Goal: Entertainment & Leisure: Browse casually

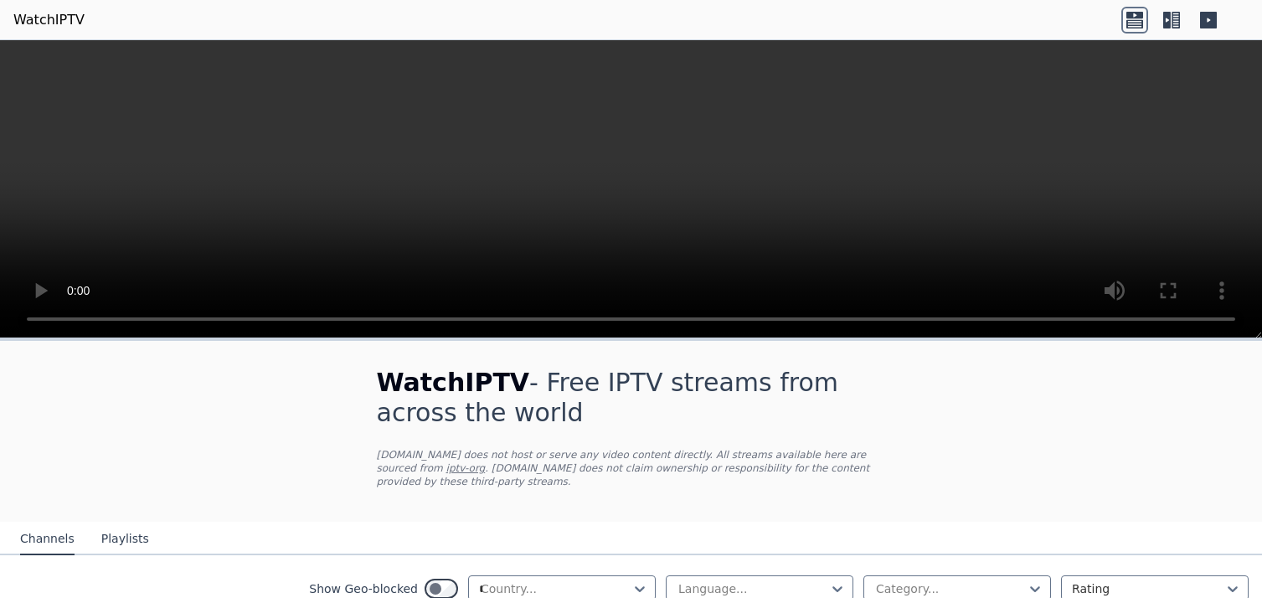
type input "**"
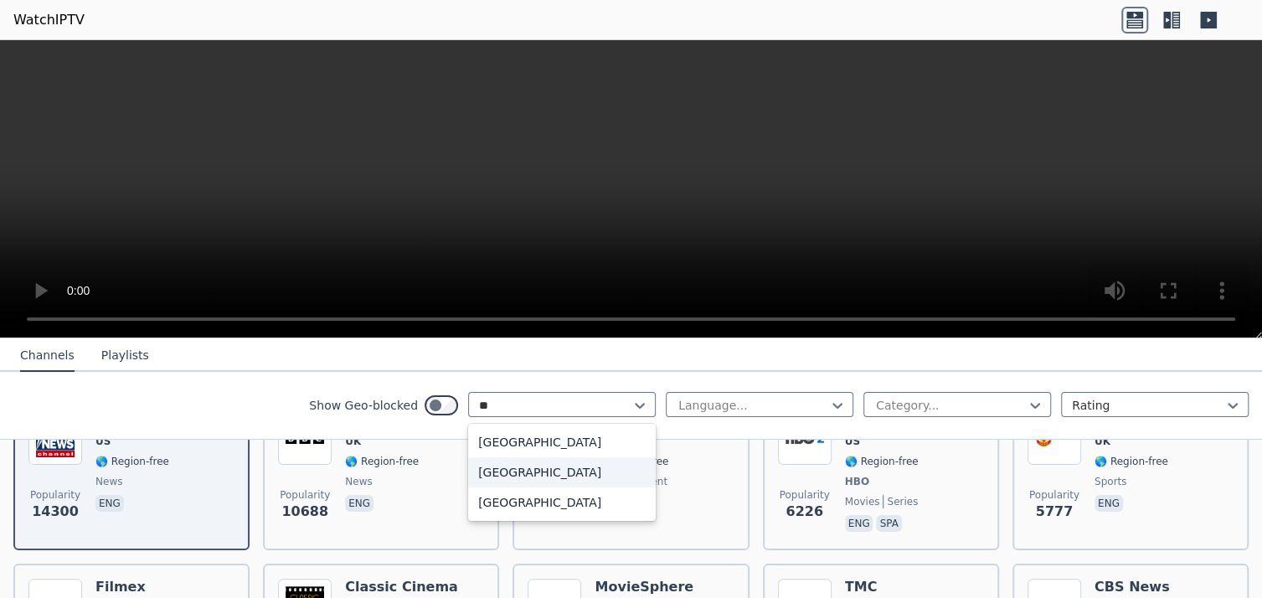
click at [494, 475] on div "[GEOGRAPHIC_DATA]" at bounding box center [562, 472] width 188 height 30
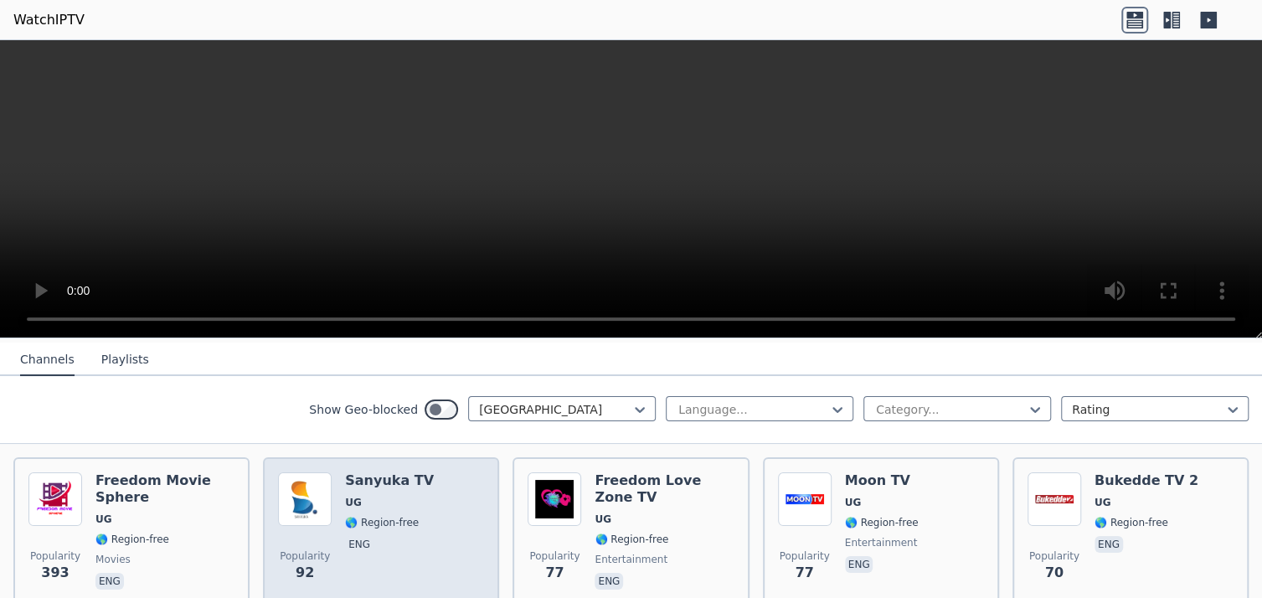
scroll to position [179, 0]
click at [450, 501] on div "Popularity 92 Sanyuka TV UG 🌎 Region-free eng" at bounding box center [381, 532] width 206 height 121
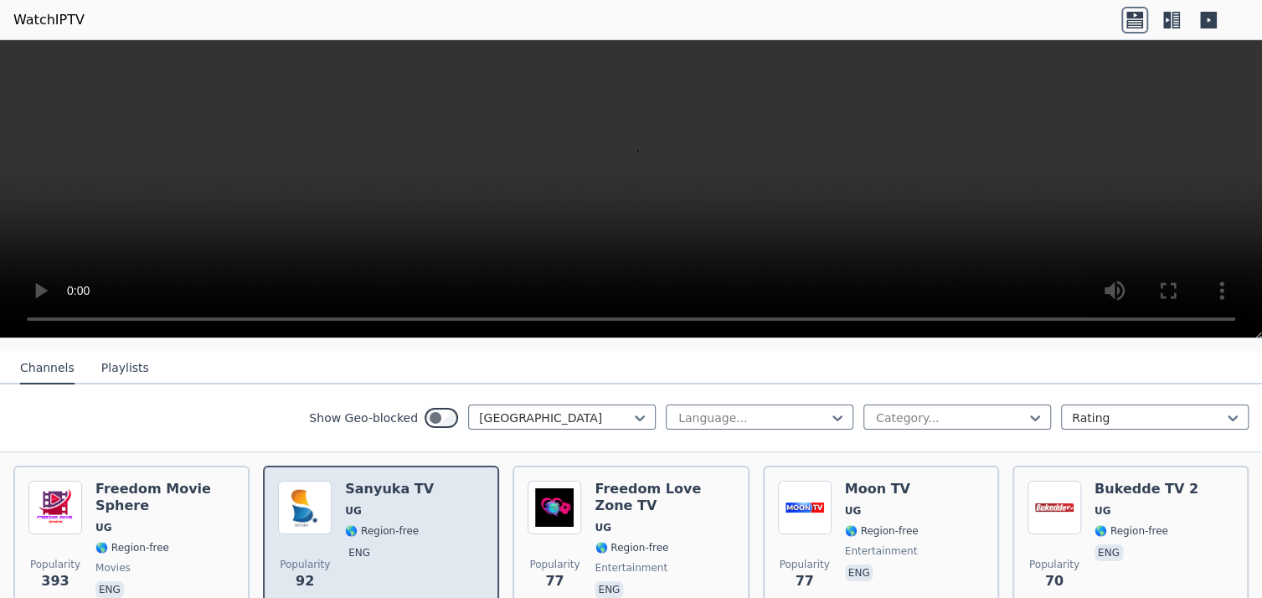
scroll to position [183, 0]
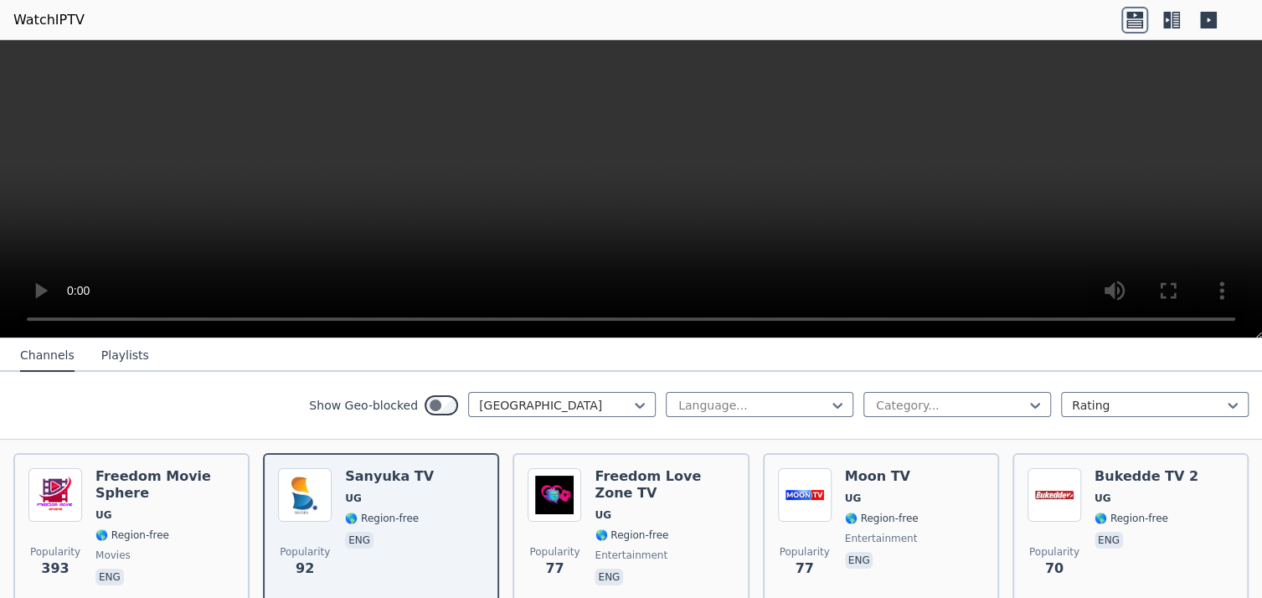
drag, startPoint x: 415, startPoint y: 502, endPoint x: 327, endPoint y: 398, distance: 136.7
click at [327, 398] on label "Show Geo-blocked" at bounding box center [363, 405] width 109 height 17
click at [122, 357] on button "Playlists" at bounding box center [125, 356] width 48 height 32
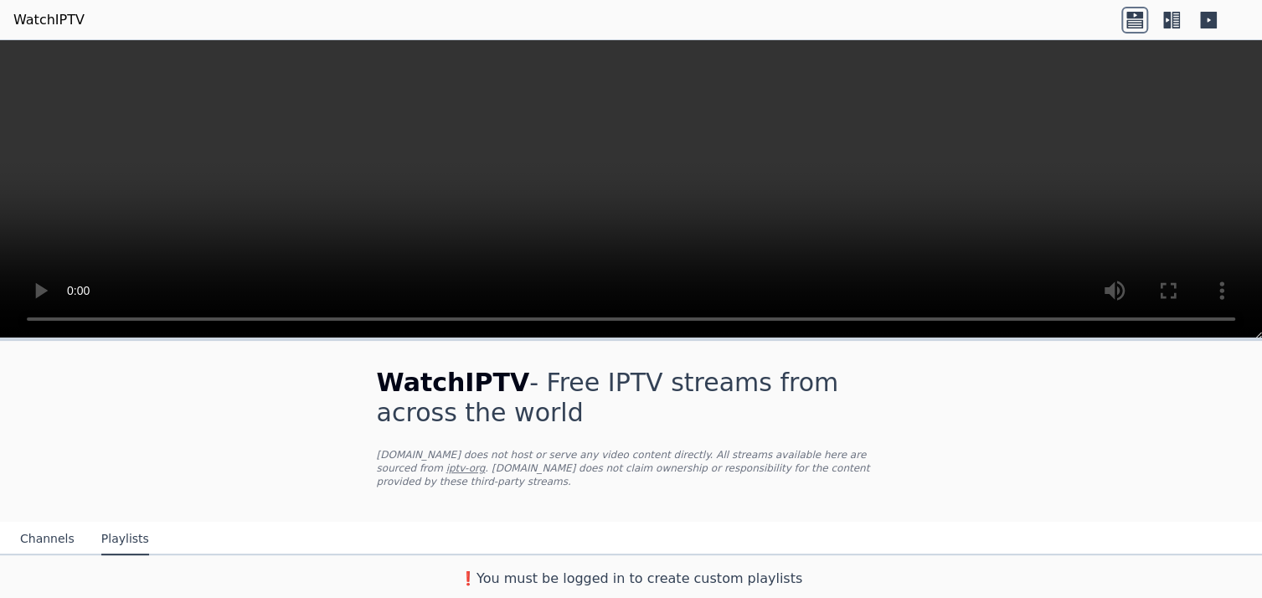
click at [51, 527] on button "Channels" at bounding box center [47, 539] width 54 height 32
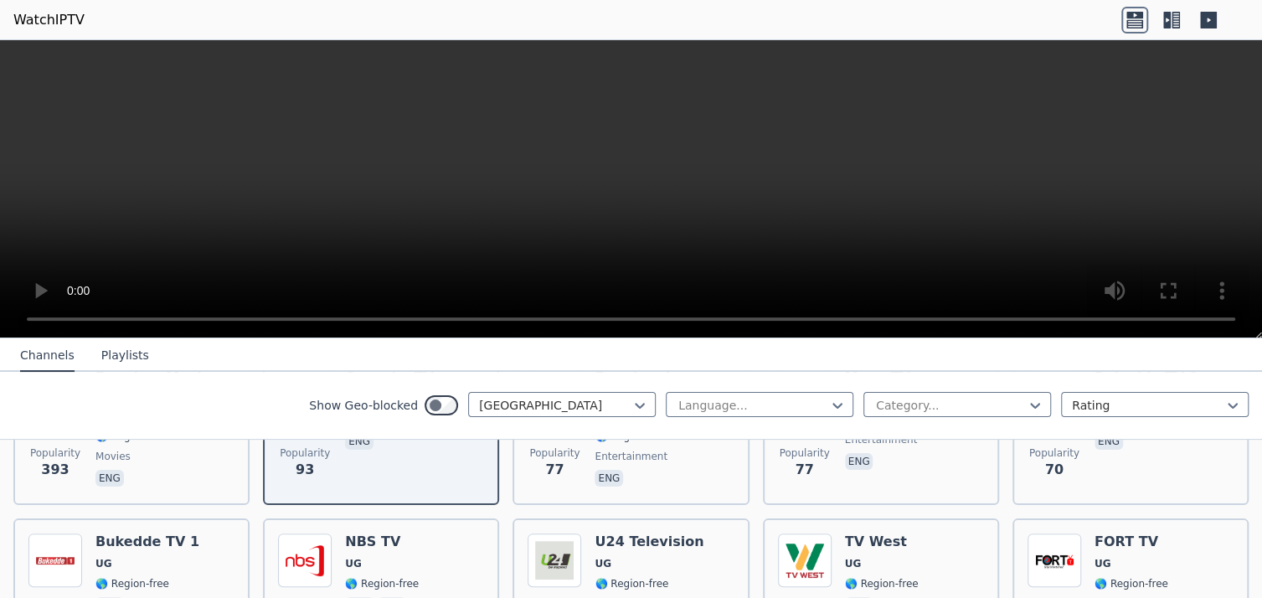
scroll to position [283, 0]
click at [1165, 13] on icon at bounding box center [1167, 20] width 8 height 17
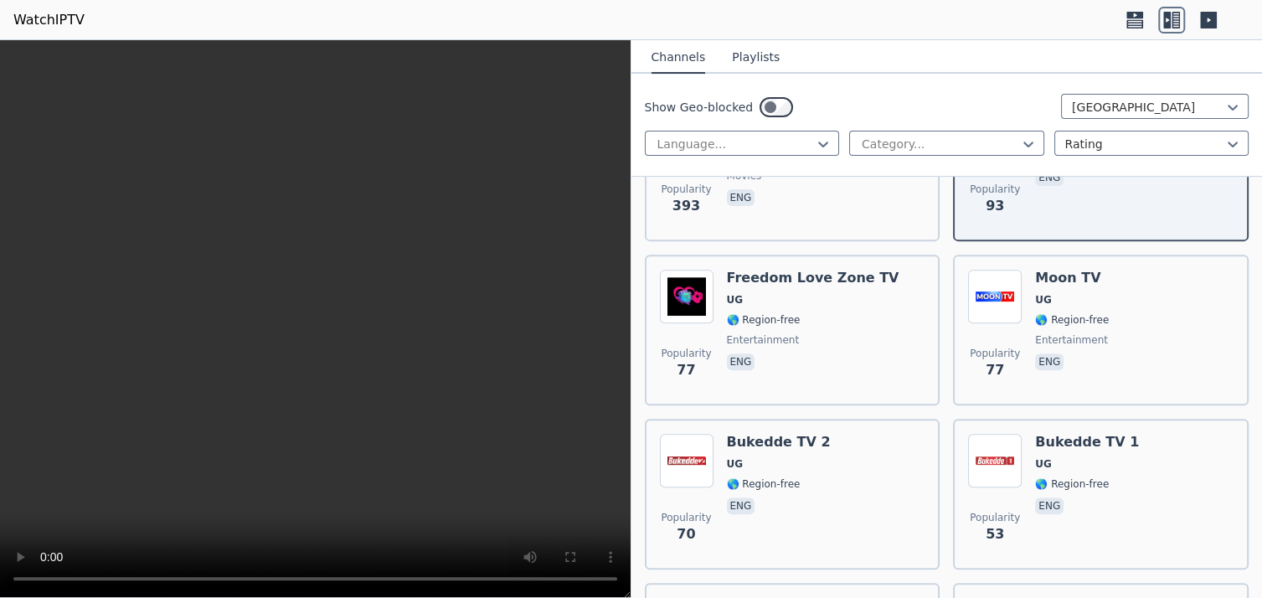
click at [1210, 12] on icon at bounding box center [1208, 20] width 17 height 17
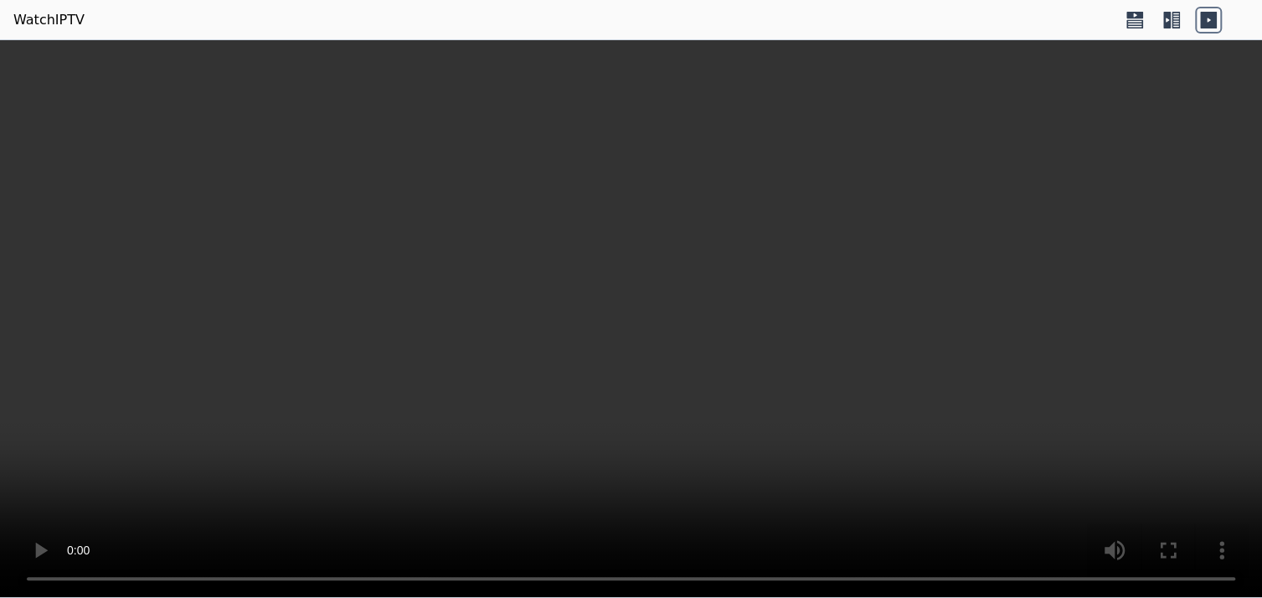
click at [1184, 15] on icon at bounding box center [1171, 20] width 27 height 27
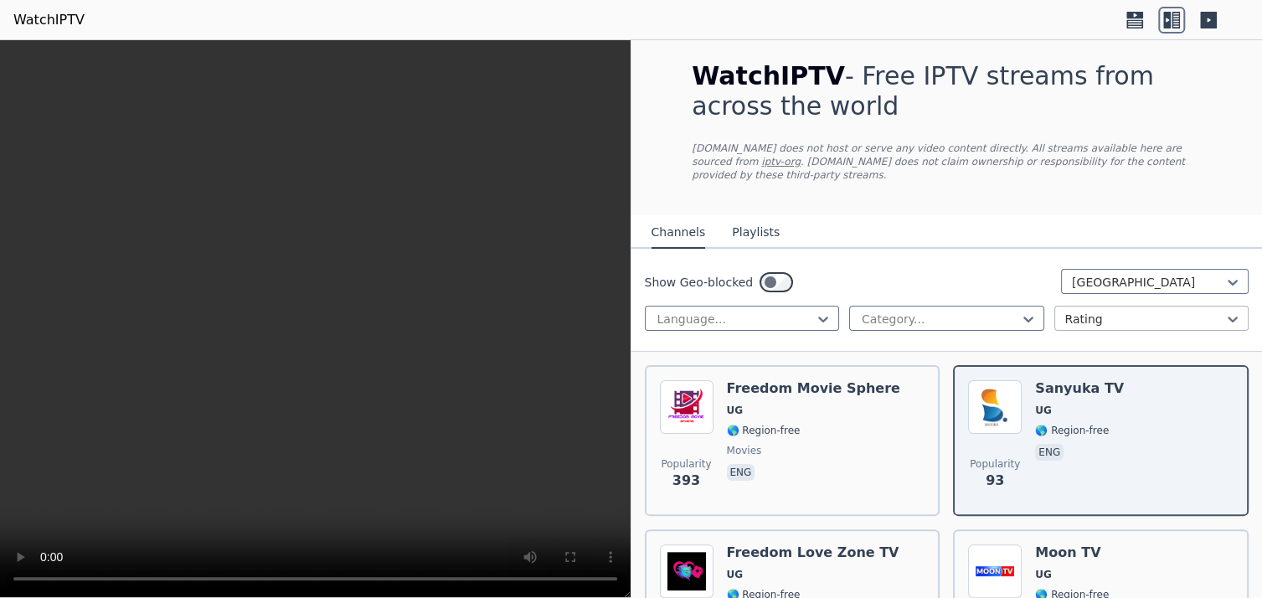
scroll to position [11, 0]
